Goal: Task Accomplishment & Management: Use online tool/utility

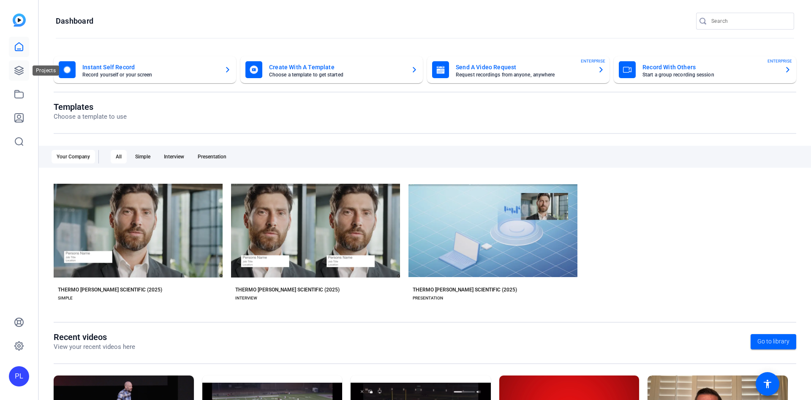
click at [14, 66] on icon at bounding box center [19, 70] width 10 height 10
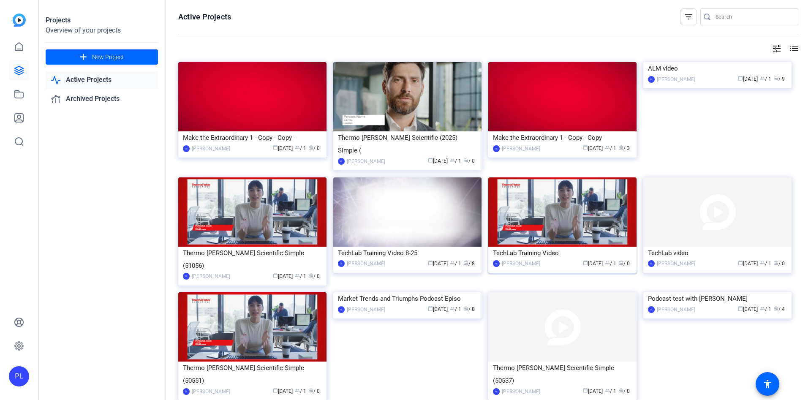
scroll to position [190, 0]
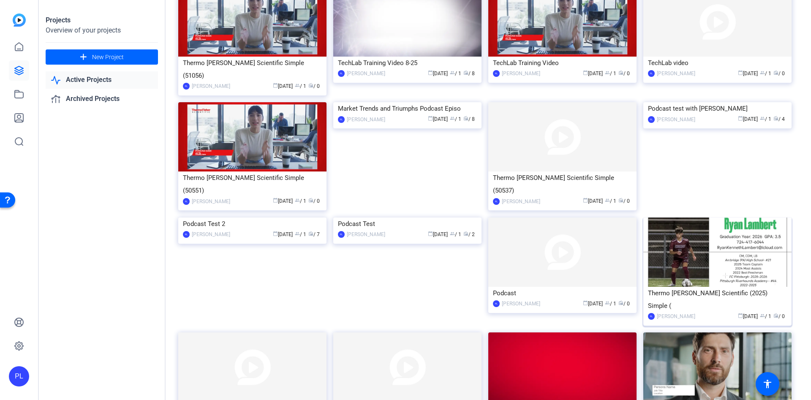
click at [715, 225] on img at bounding box center [717, 252] width 148 height 69
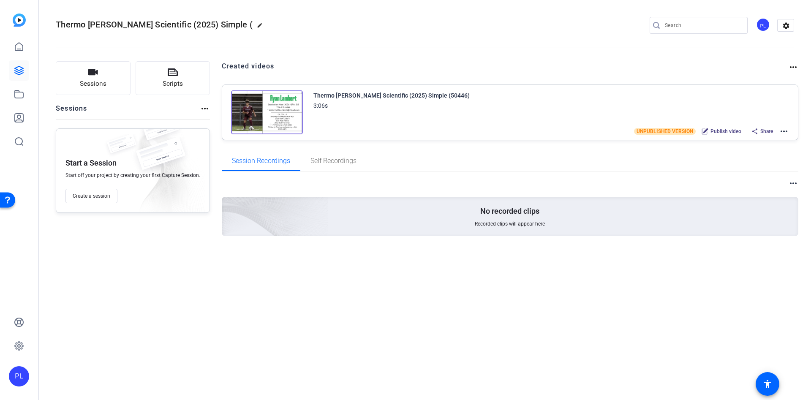
click at [784, 127] on mat-icon "more_horiz" at bounding box center [784, 131] width 10 height 10
click at [750, 142] on span "Edit in Creator" at bounding box center [753, 141] width 59 height 10
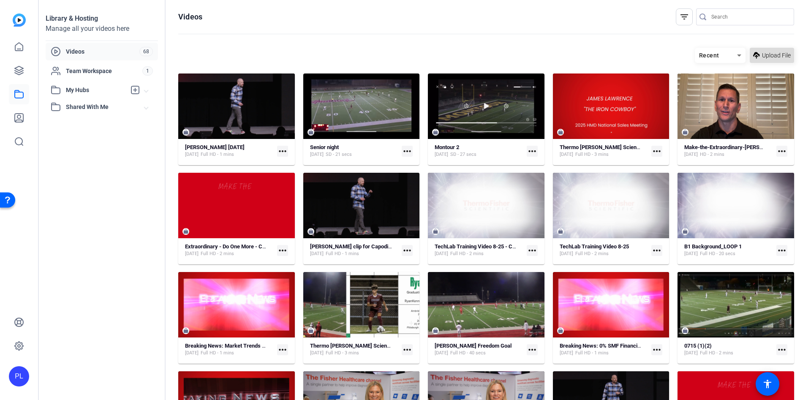
click at [762, 56] on span "Upload File" at bounding box center [776, 55] width 29 height 9
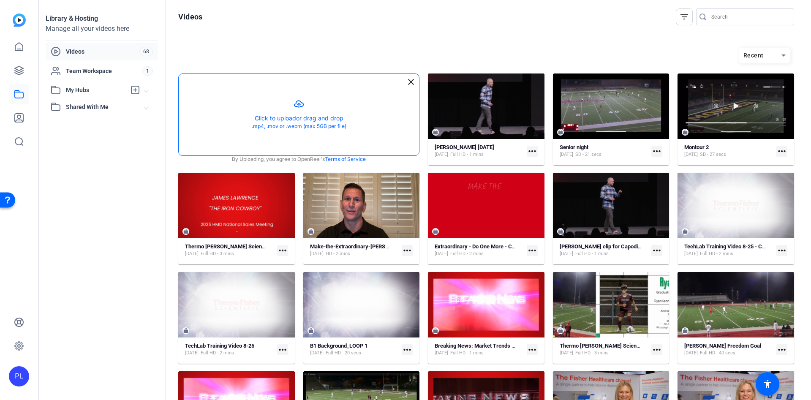
click at [315, 109] on button "button" at bounding box center [299, 115] width 240 height 82
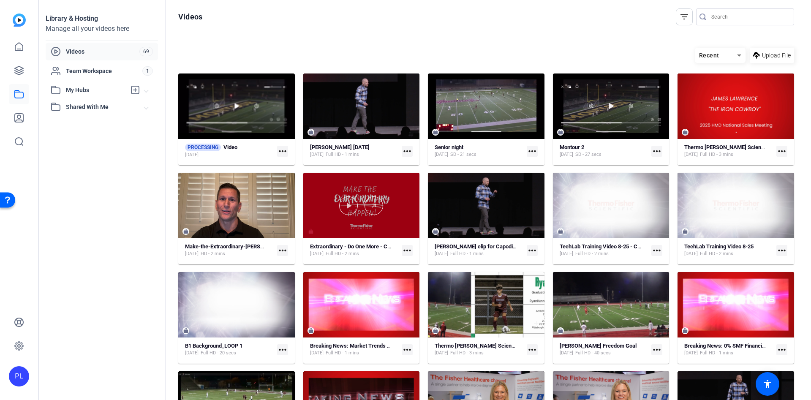
click at [405, 231] on div at bounding box center [361, 205] width 117 height 65
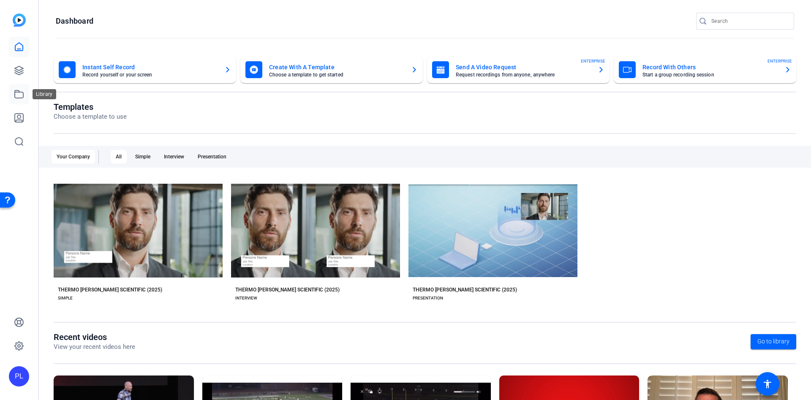
click at [18, 97] on icon at bounding box center [19, 94] width 10 height 10
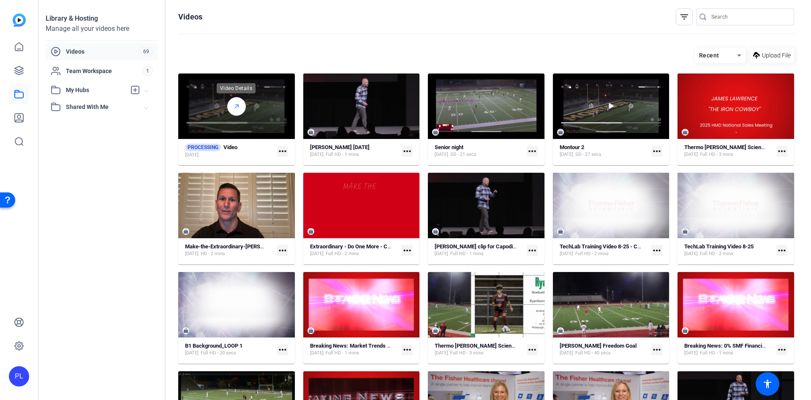
click at [238, 109] on icon at bounding box center [236, 106] width 7 height 10
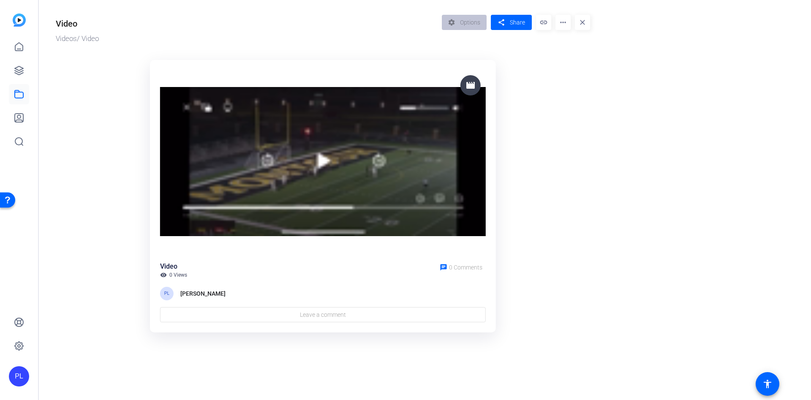
click at [169, 46] on div "Video Videos / Video settings Options share Share link more_horiz close movie V…" at bounding box center [319, 172] width 560 height 344
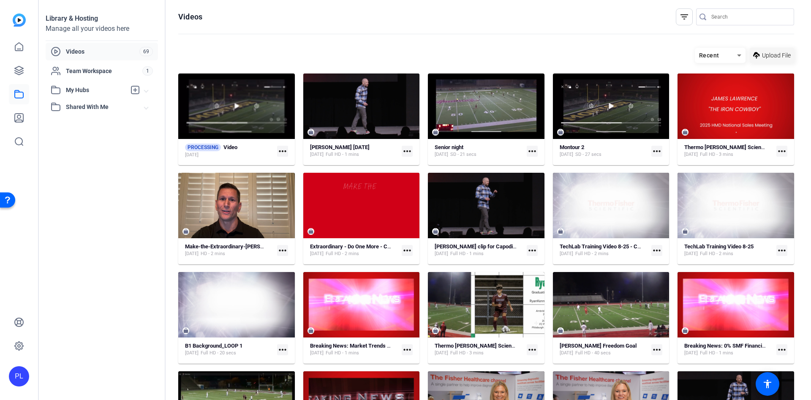
click at [762, 52] on span "Upload File" at bounding box center [776, 55] width 29 height 9
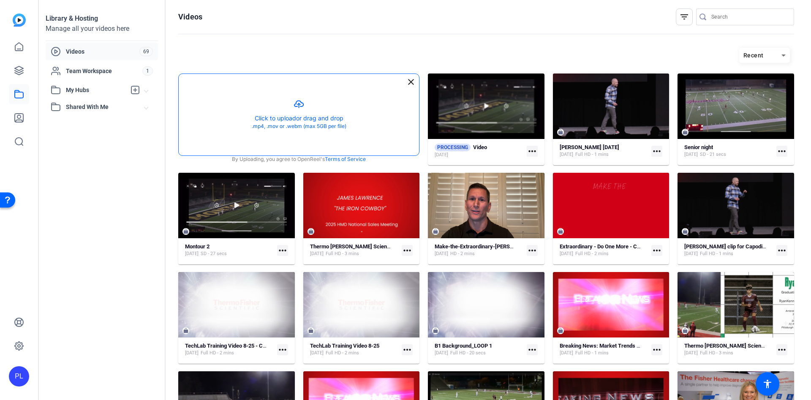
click at [270, 106] on button "button" at bounding box center [299, 115] width 240 height 82
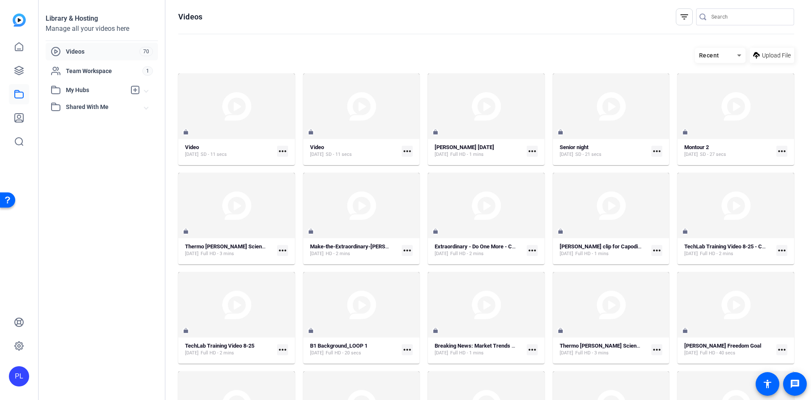
click at [615, 54] on div "Recent Upload File" at bounding box center [486, 55] width 616 height 15
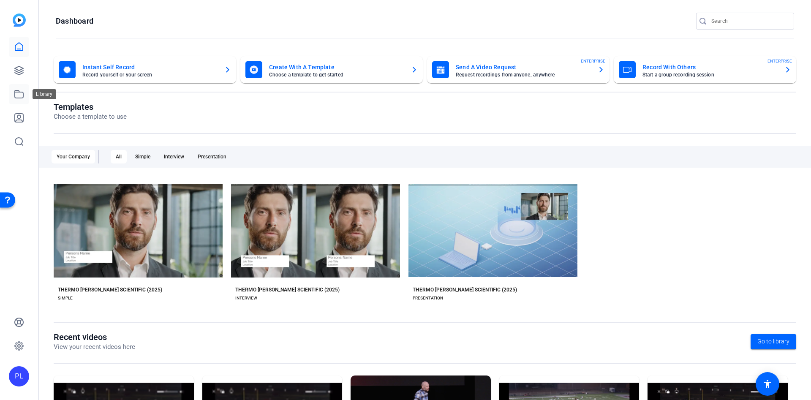
click at [22, 94] on icon at bounding box center [19, 94] width 10 height 10
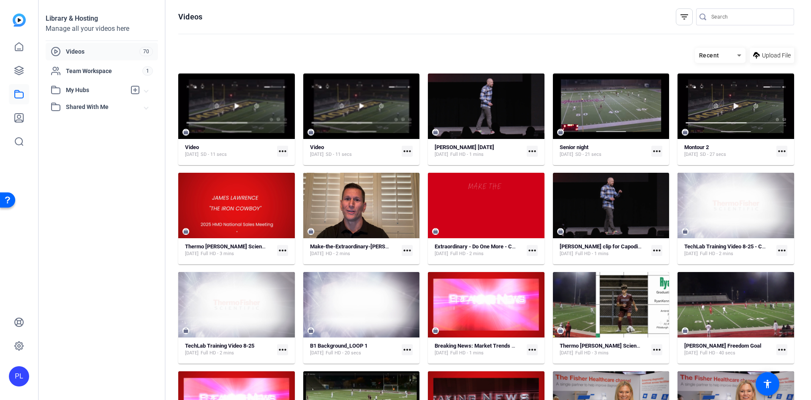
click at [404, 151] on mat-icon "more_horiz" at bounding box center [407, 151] width 11 height 11
click at [404, 151] on div at bounding box center [405, 200] width 811 height 400
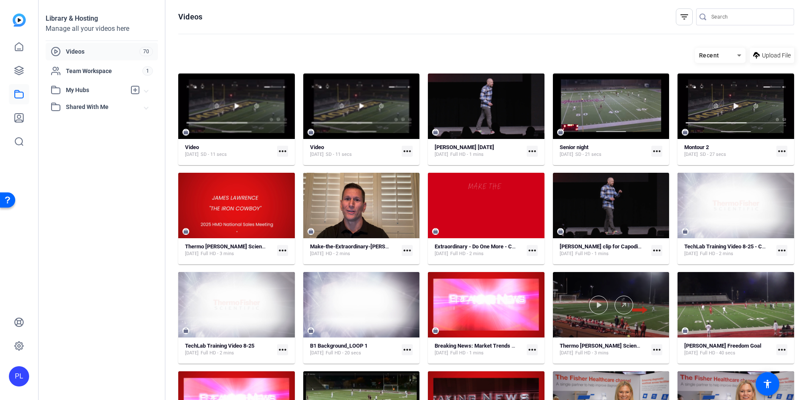
click at [596, 323] on div at bounding box center [611, 304] width 117 height 65
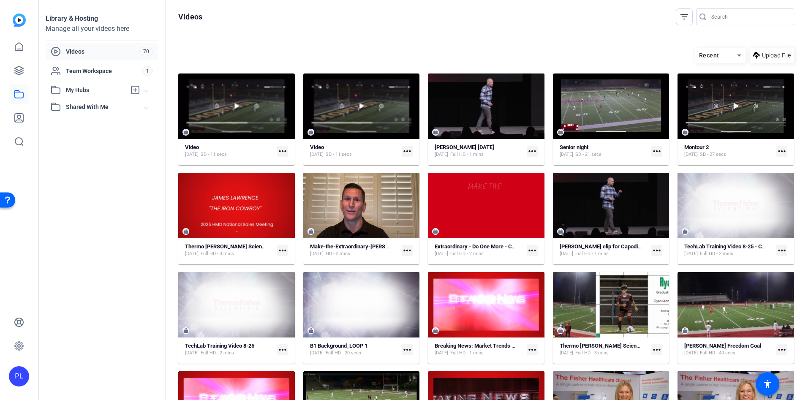
click at [651, 348] on mat-icon "more_horiz" at bounding box center [656, 349] width 11 height 11
click at [657, 294] on span "Edit in Creator" at bounding box center [670, 293] width 35 height 10
